Goal: Find specific fact: Find contact information

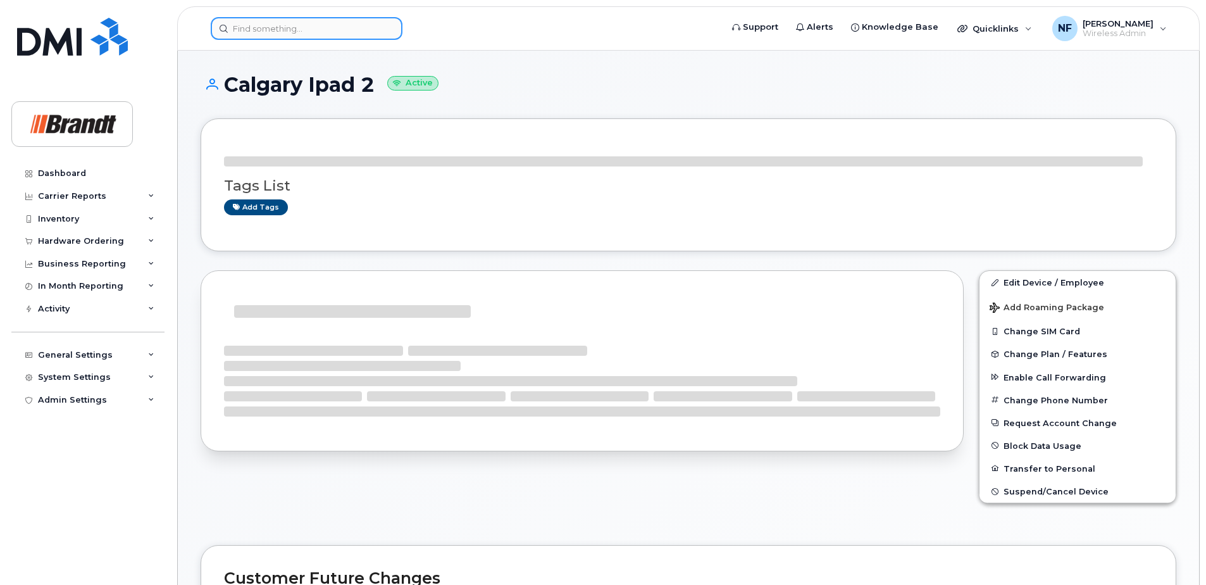
drag, startPoint x: 0, startPoint y: 0, endPoint x: 276, endPoint y: 23, distance: 276.9
click at [276, 23] on input at bounding box center [307, 28] width 192 height 23
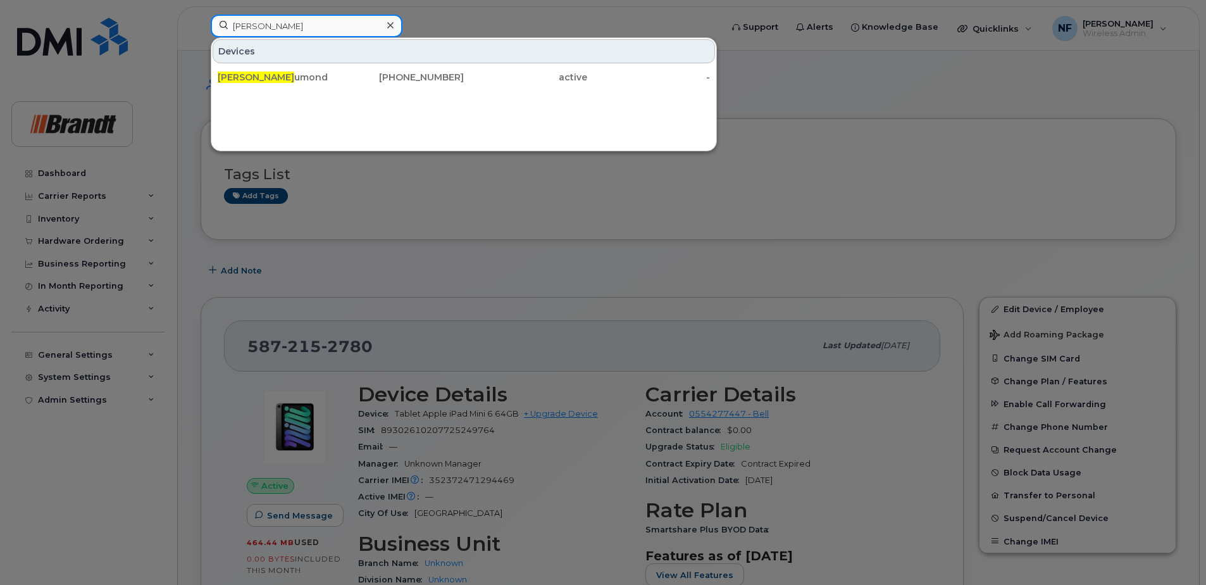
type input "audrey a"
click at [350, 84] on div "450-368-7276" at bounding box center [402, 77] width 123 height 23
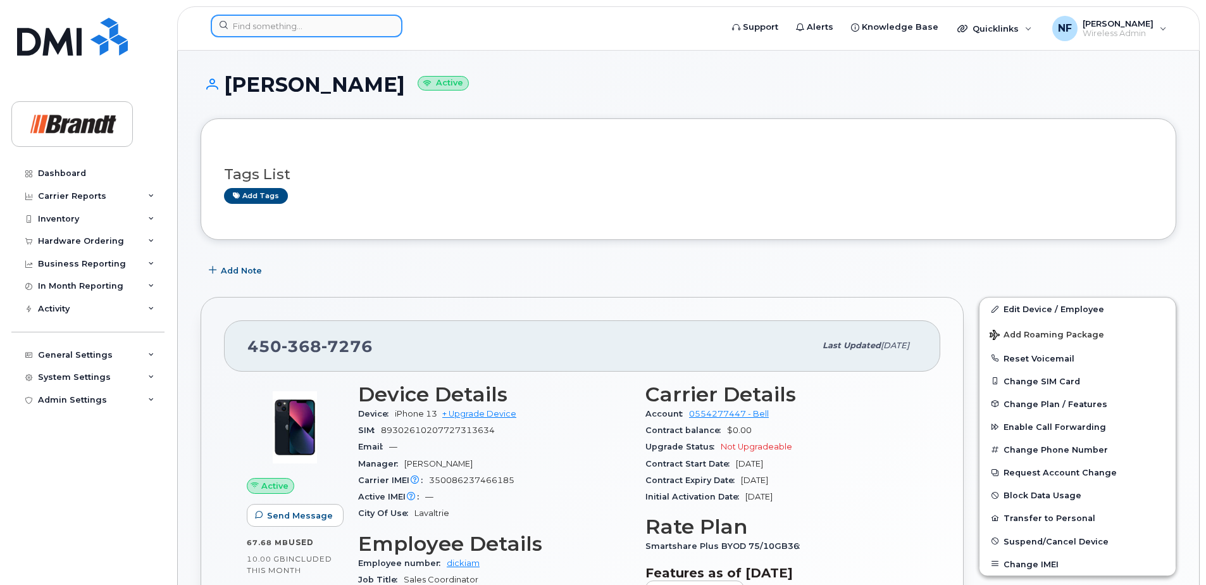
click at [258, 28] on input at bounding box center [307, 26] width 192 height 23
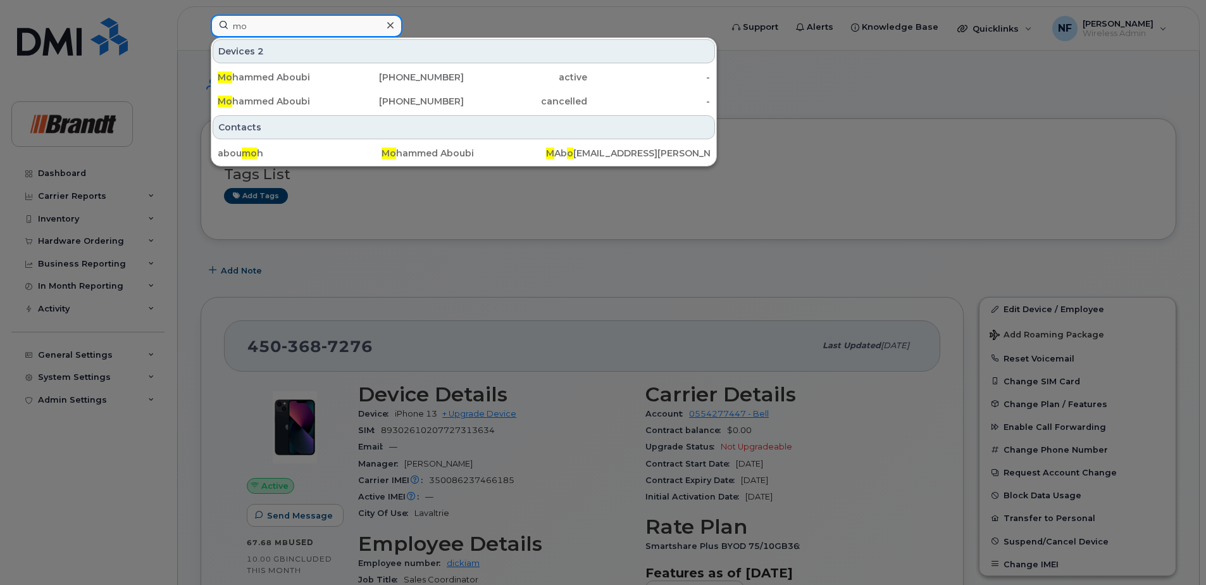
type input "m"
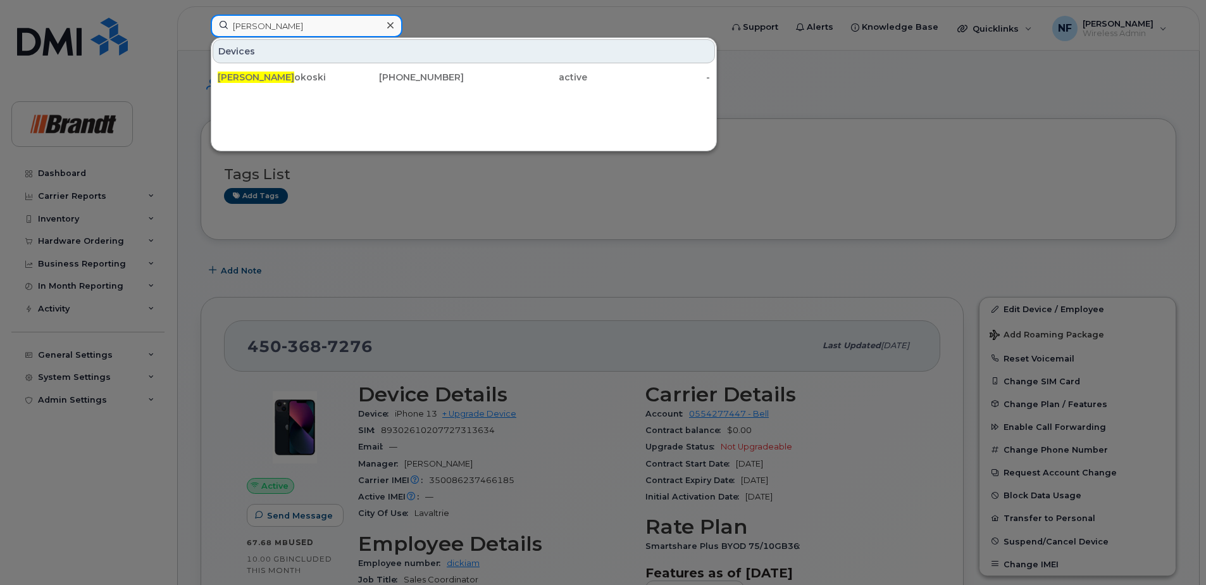
type input "[PERSON_NAME]"
click at [387, 26] on icon at bounding box center [390, 25] width 6 height 10
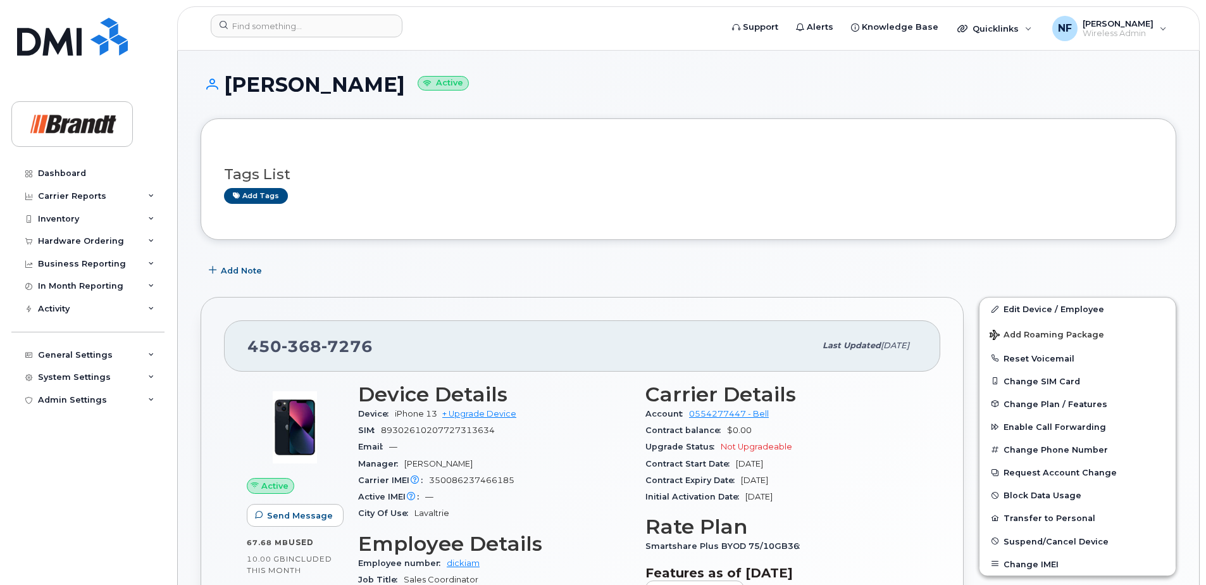
click at [344, 337] on span "7276" at bounding box center [346, 346] width 51 height 19
copy span "[PHONE_NUMBER]"
click at [328, 20] on input at bounding box center [307, 26] width 192 height 23
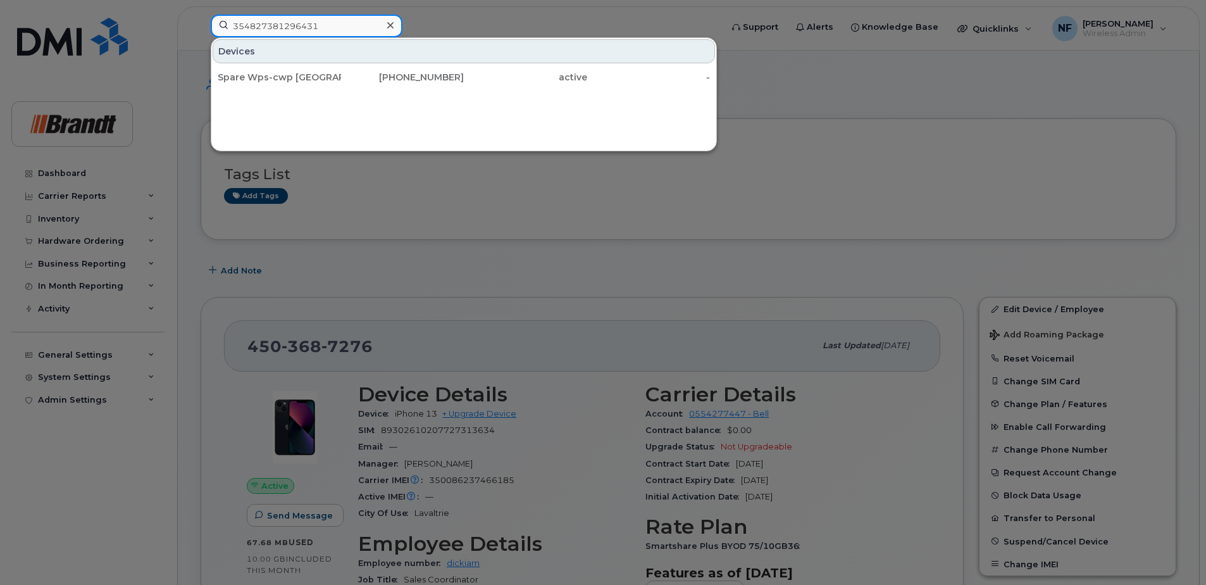
type input "354827381296431"
drag, startPoint x: 330, startPoint y: 77, endPoint x: 421, endPoint y: 89, distance: 91.9
click at [330, 77] on div "Spare Wps-cwp [GEOGRAPHIC_DATA][PERSON_NAME]" at bounding box center [279, 77] width 123 height 13
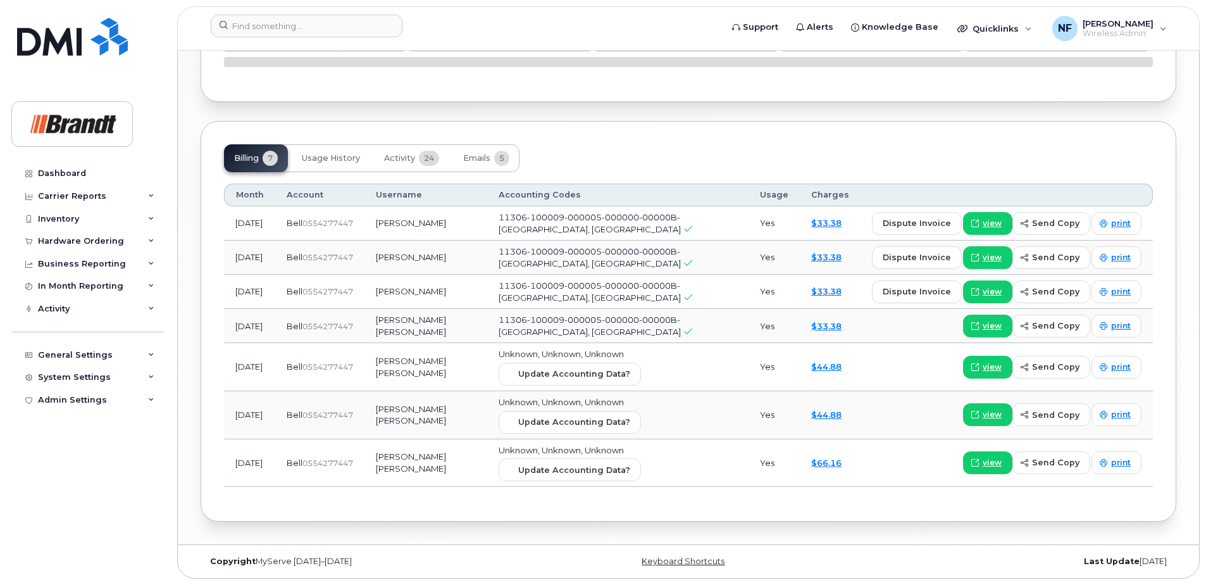
scroll to position [869, 0]
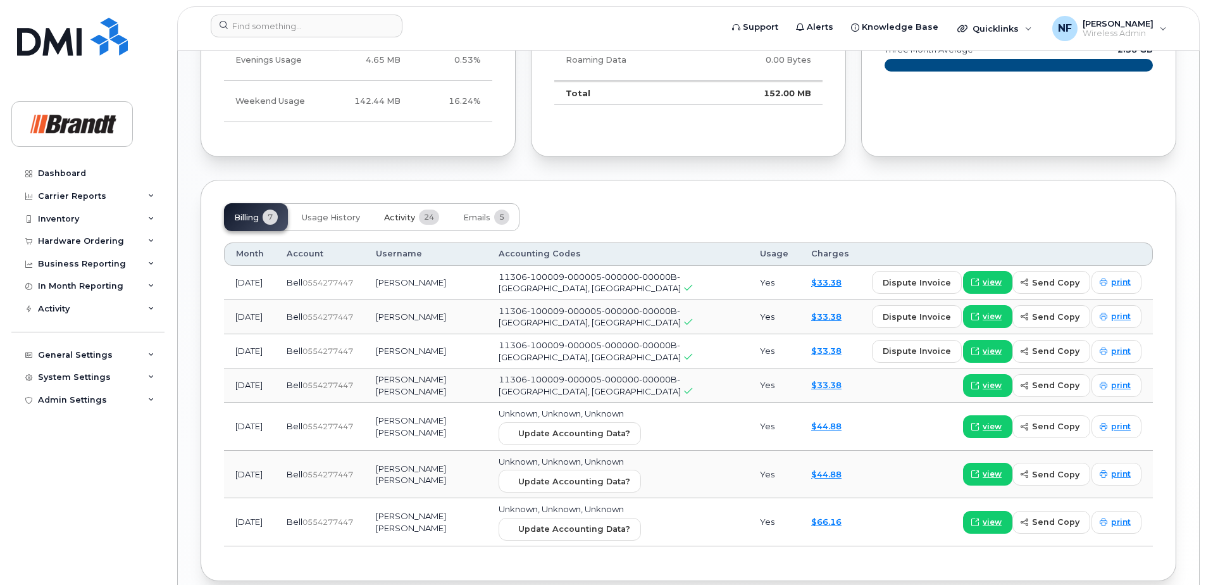
click at [418, 217] on button "Activity 24" at bounding box center [411, 217] width 75 height 28
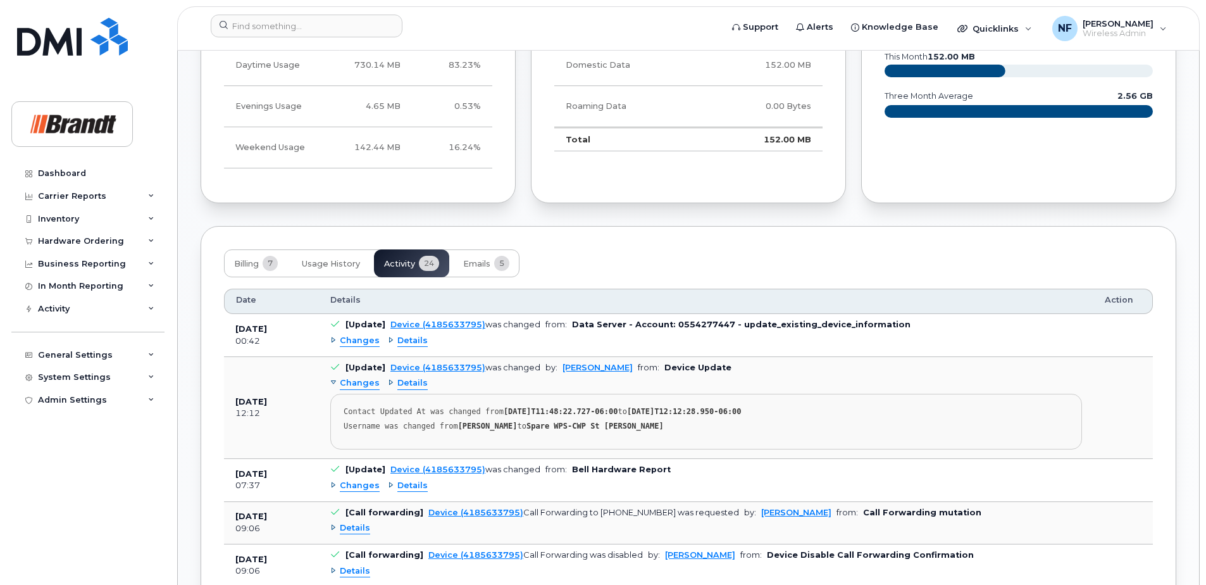
scroll to position [949, 0]
